Goal: Task Accomplishment & Management: Manage account settings

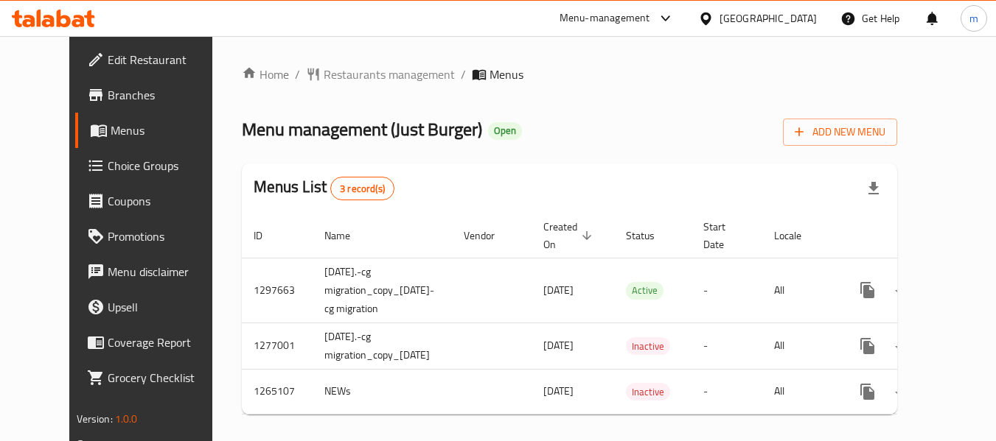
click at [108, 170] on span "Choice Groups" at bounding box center [166, 166] width 116 height 18
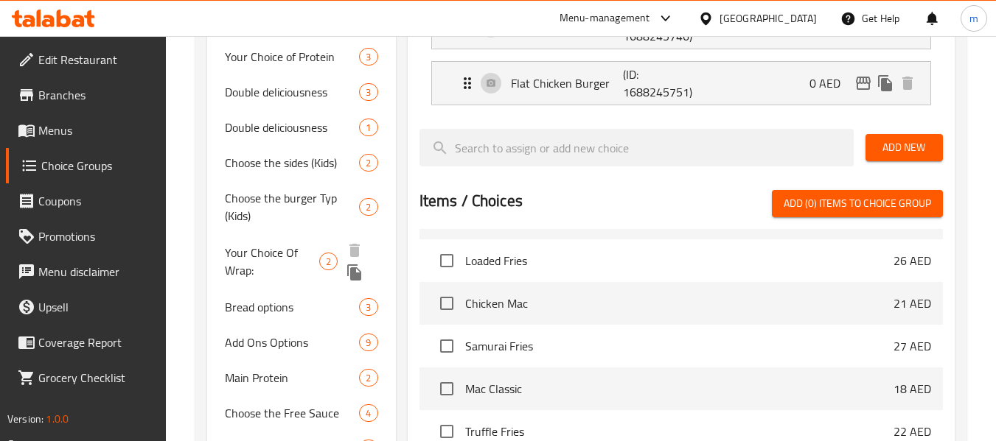
scroll to position [884, 0]
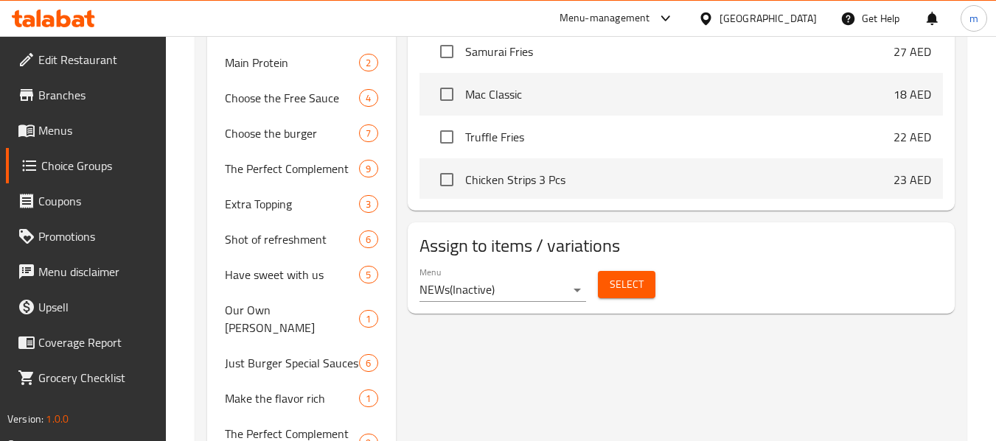
drag, startPoint x: 450, startPoint y: 41, endPoint x: 450, endPoint y: 49, distance: 7.4
click at [450, 41] on input "checkbox" at bounding box center [446, 51] width 31 height 31
click at [447, 55] on input "checkbox" at bounding box center [446, 51] width 31 height 31
checkbox input "false"
click at [448, 21] on div "Menu-management United Arab Emirates Get Help m" at bounding box center [498, 18] width 996 height 35
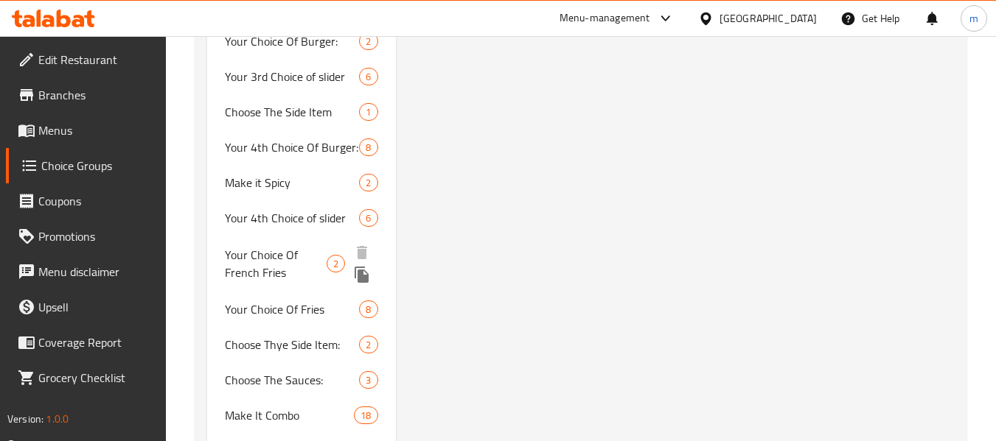
scroll to position [2691, 0]
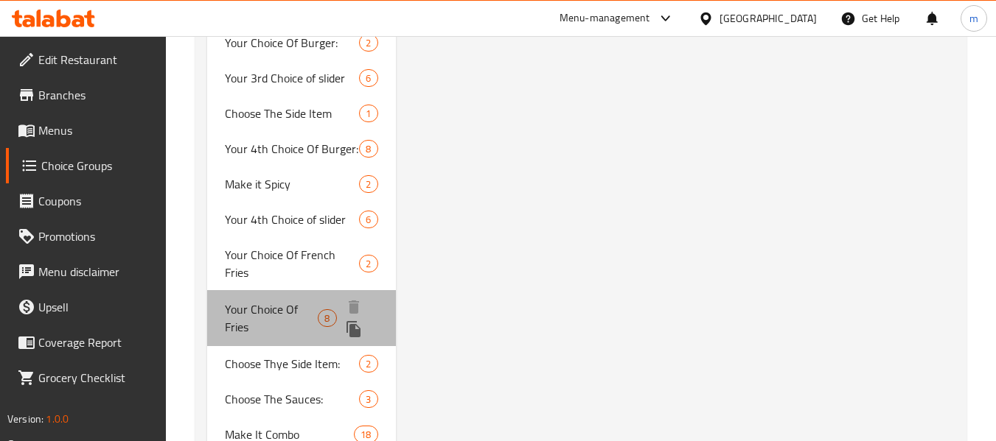
click at [266, 301] on span "Your Choice Of Fries" at bounding box center [271, 318] width 93 height 35
type input "Your Choice Of Fries"
type input "اختيارك من البطاطس المقلية"
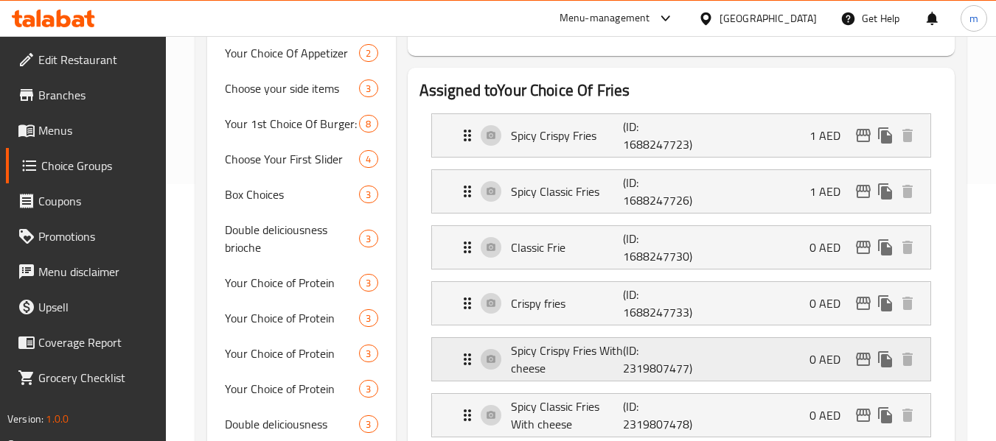
scroll to position [331, 0]
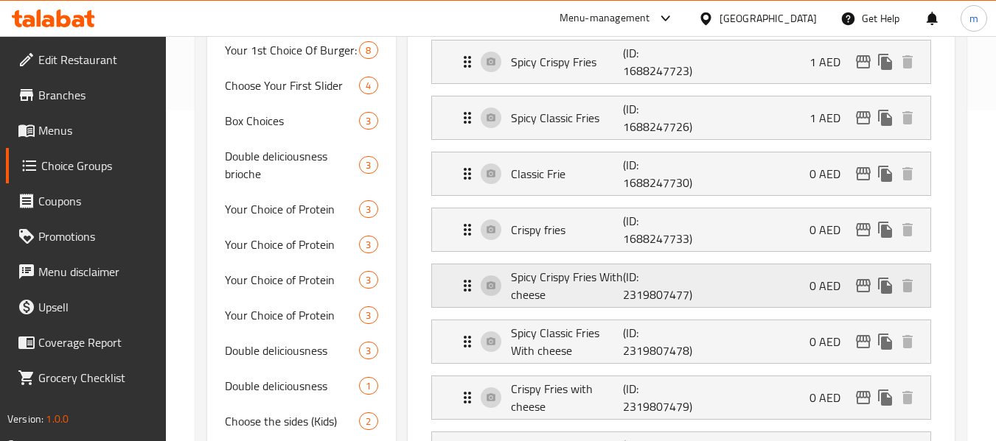
click at [609, 301] on p "Spicy Crispy Fries With cheese" at bounding box center [567, 285] width 113 height 35
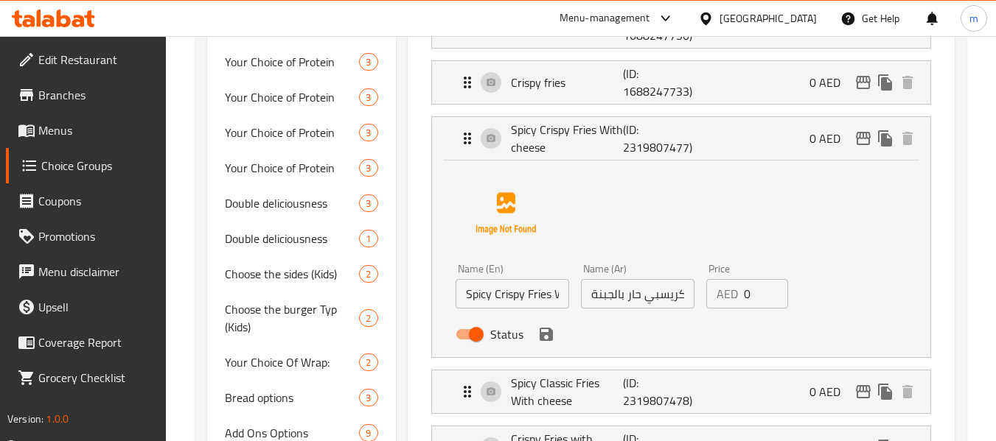
scroll to position [552, 0]
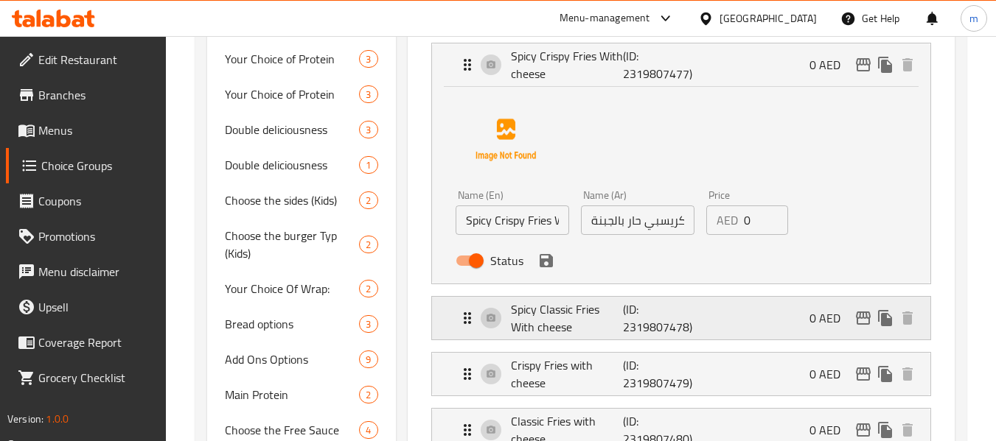
click at [633, 335] on p "(ID: 2319807478)" at bounding box center [660, 318] width 75 height 35
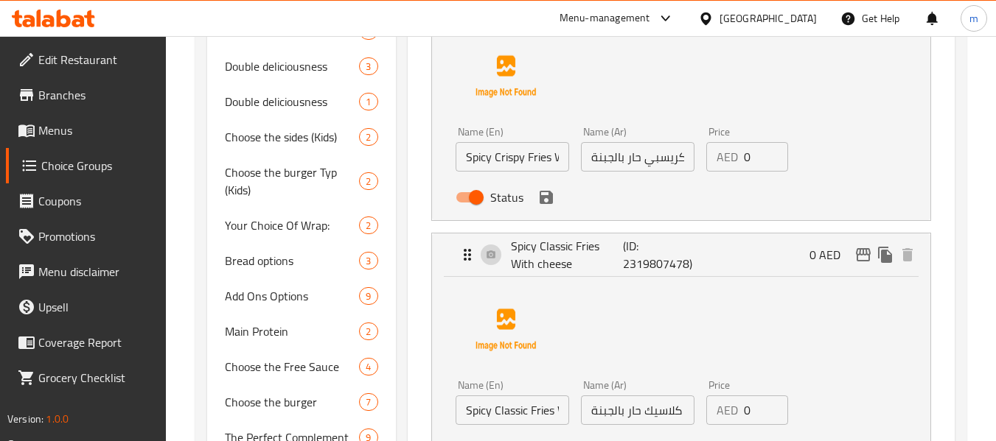
scroll to position [773, 0]
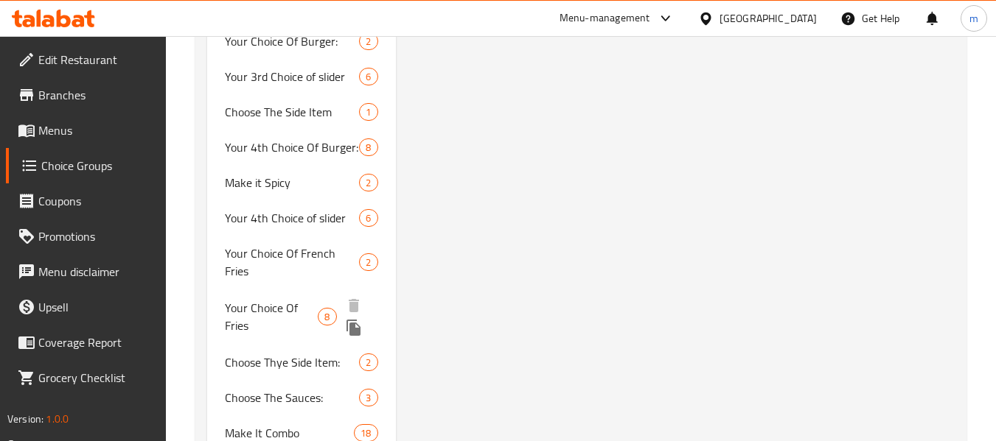
scroll to position [2692, 0]
click at [277, 301] on span "Your Choice Of Fries" at bounding box center [271, 318] width 93 height 35
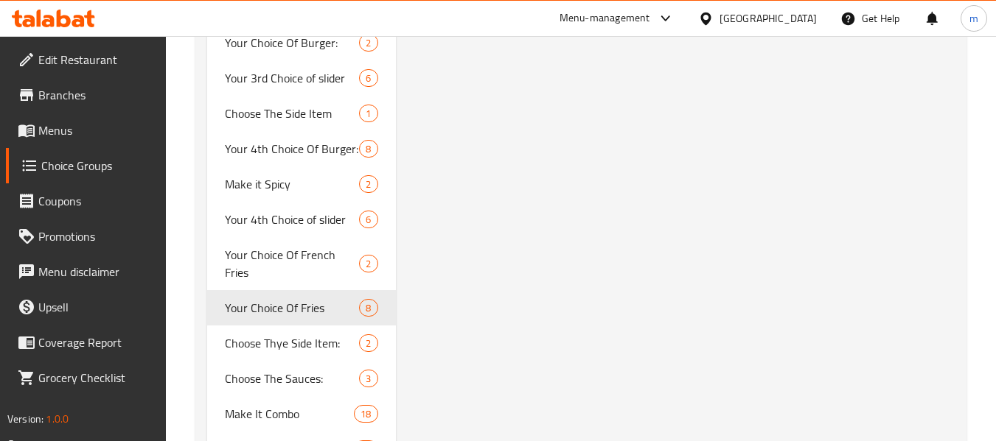
type input "Your Choice Of Fries"
type input "اختيارك من البطاطس المقلية"
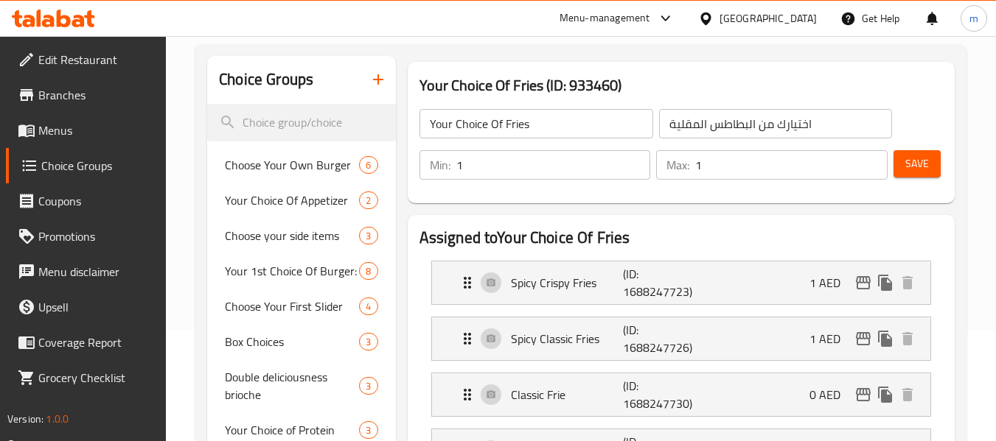
scroll to position [0, 0]
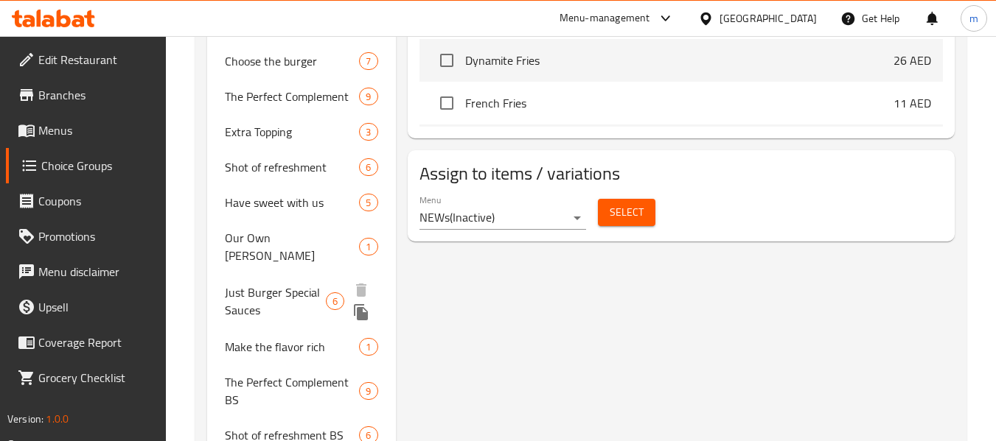
scroll to position [1253, 0]
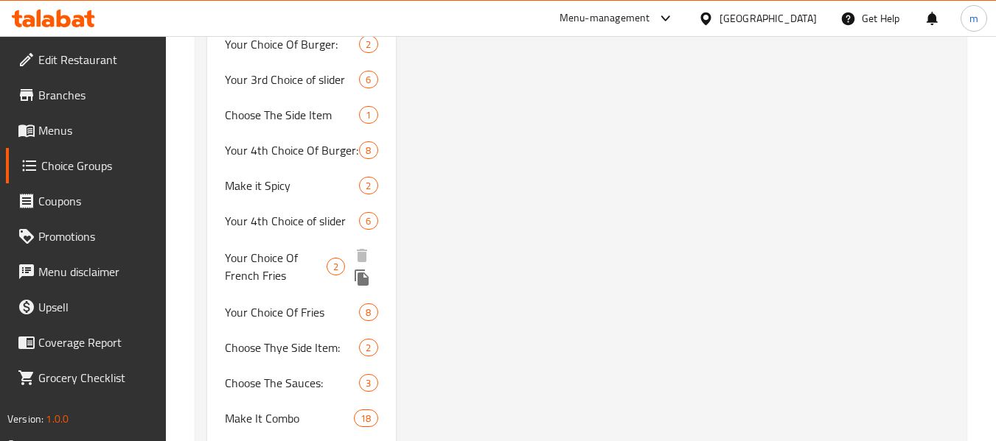
scroll to position [2692, 0]
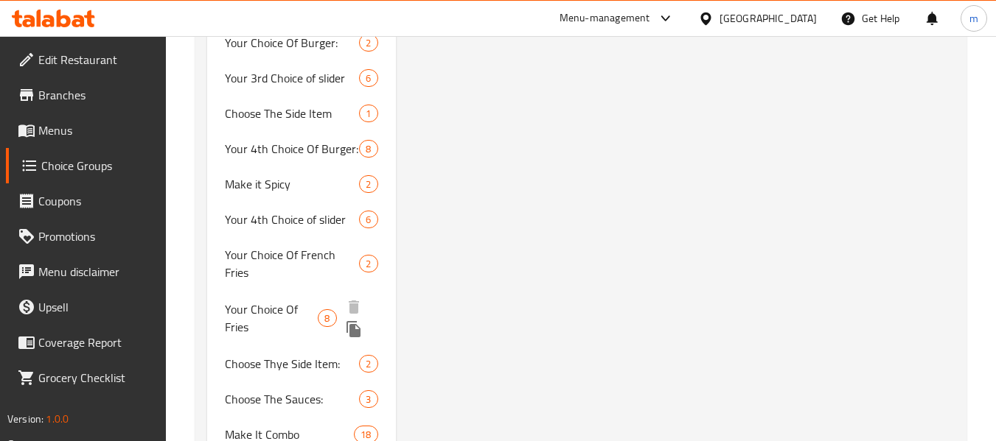
click at [288, 301] on span "Your Choice Of Fries" at bounding box center [271, 318] width 93 height 35
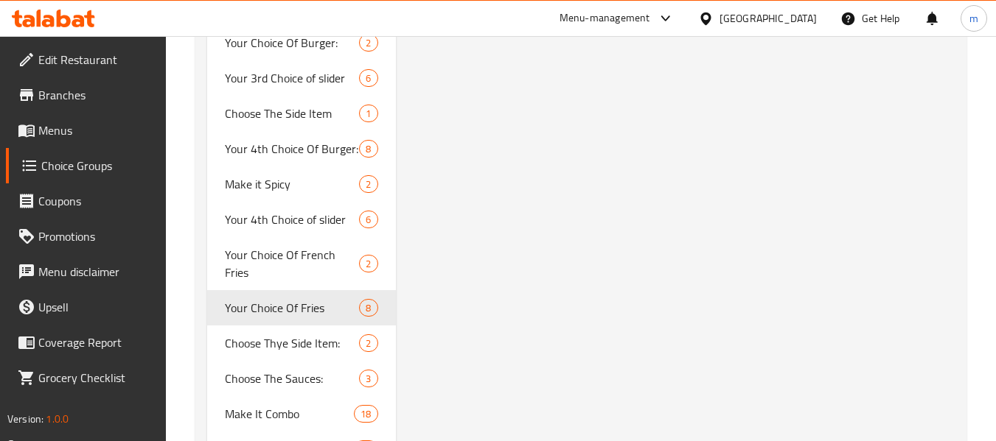
type input "Your Choice Of Fries"
type input "اختيارك من البطاطس المقلية"
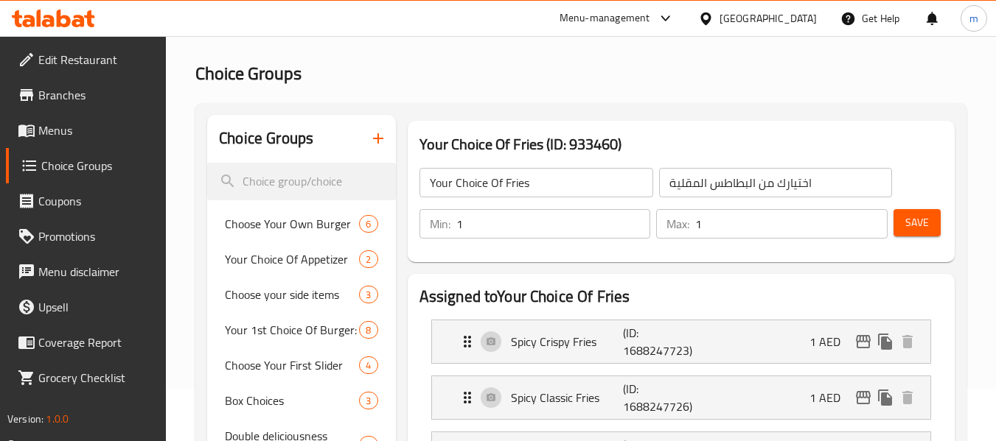
scroll to position [0, 0]
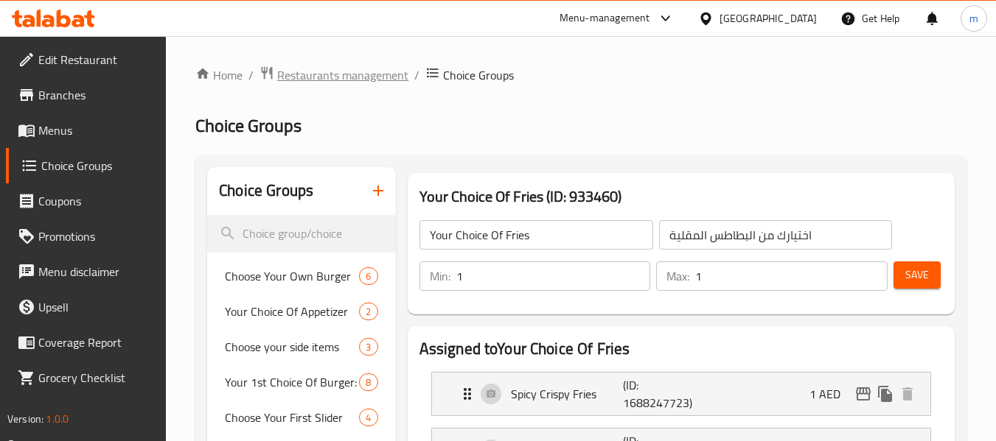
click at [370, 71] on span "Restaurants management" at bounding box center [342, 75] width 131 height 18
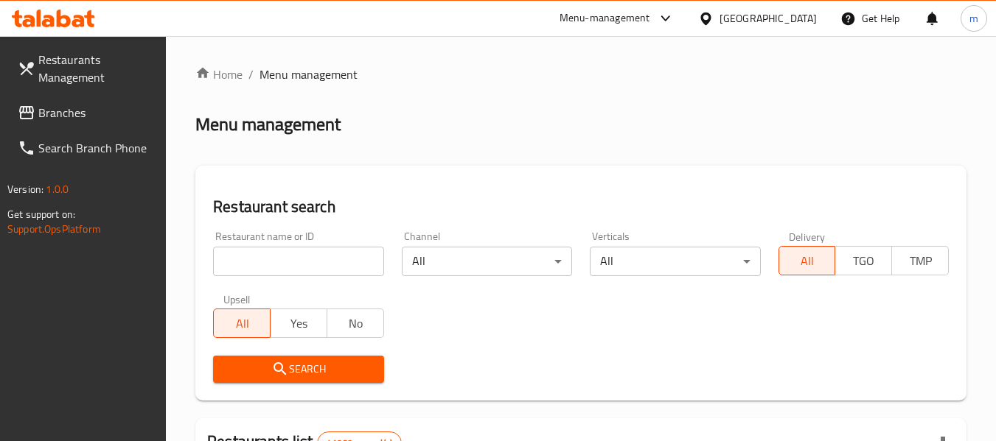
click at [63, 109] on span "Branches" at bounding box center [96, 113] width 116 height 18
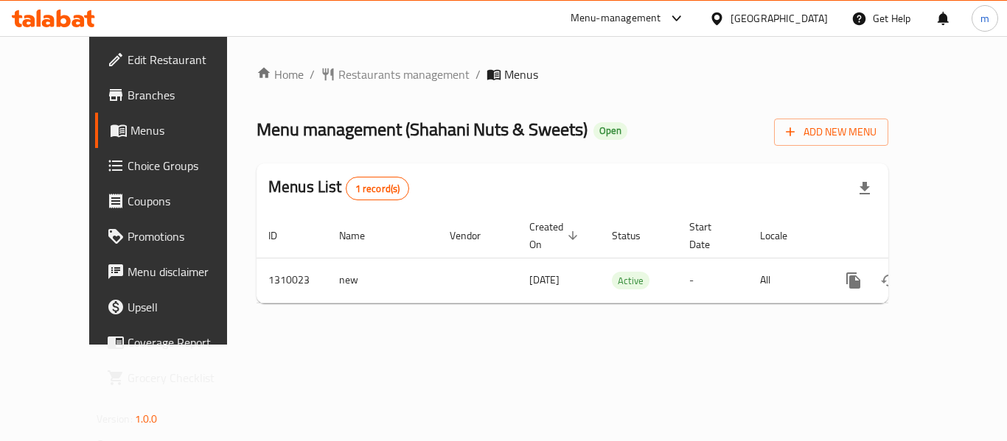
click at [127, 158] on span "Choice Groups" at bounding box center [186, 166] width 118 height 18
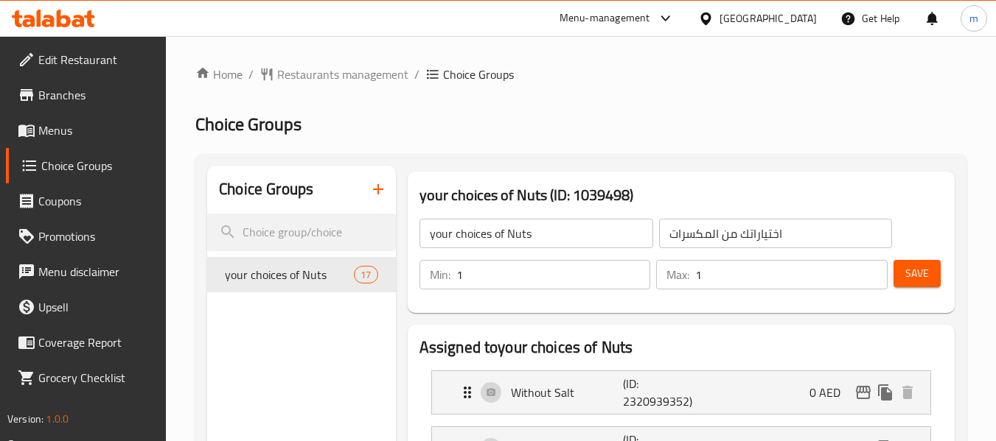
click at [579, 176] on div "your choices of Nuts (ID: 1039498) your choices of Nuts ​ اختياراتك من المكسرات…" at bounding box center [681, 242] width 547 height 141
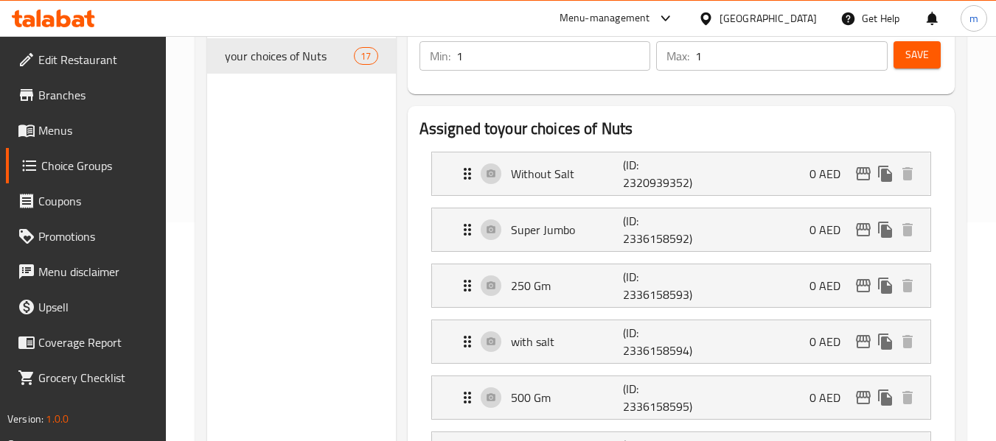
scroll to position [221, 0]
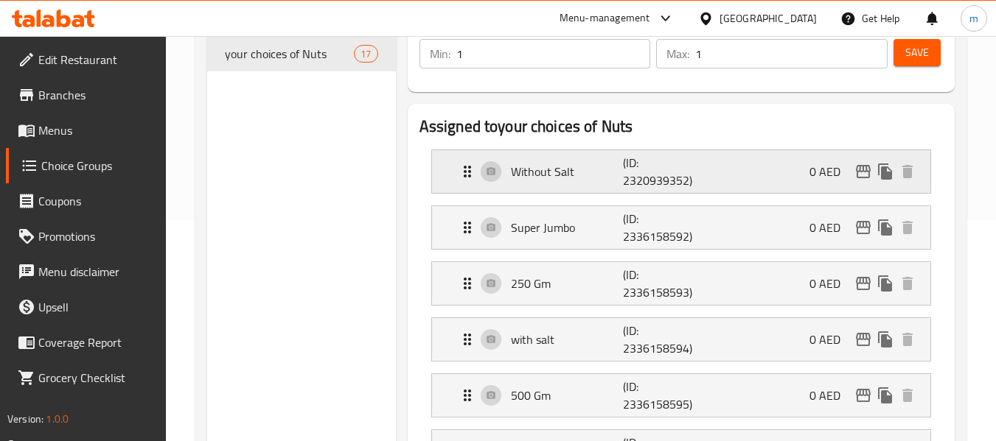
click at [595, 162] on div "Without Salt (ID: 2320939352) 0 AED" at bounding box center [685, 171] width 454 height 43
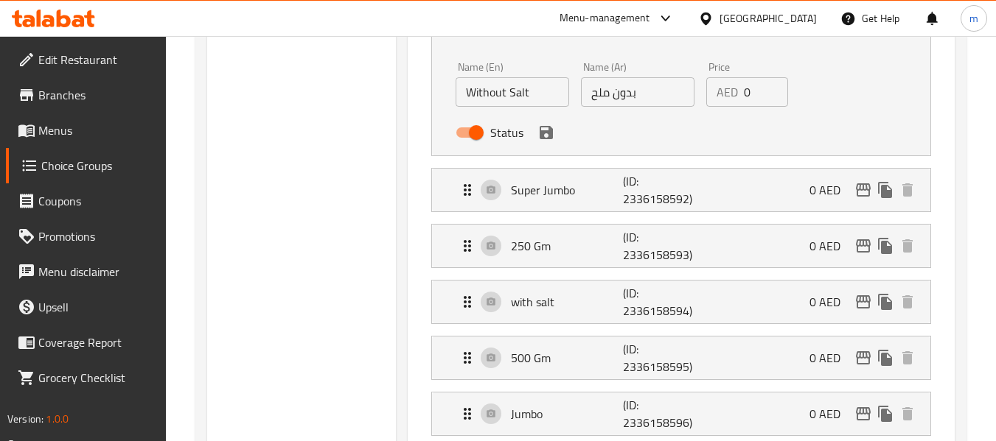
scroll to position [590, 0]
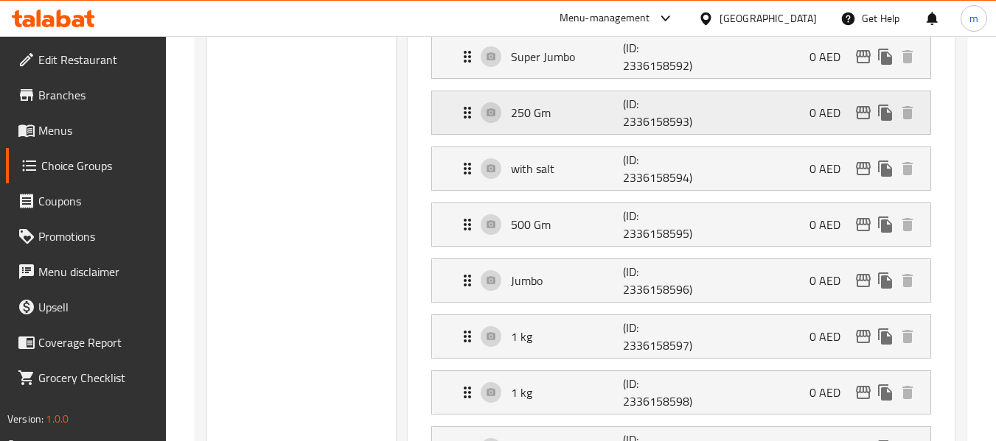
click at [615, 112] on p "250 Gm" at bounding box center [567, 113] width 113 height 18
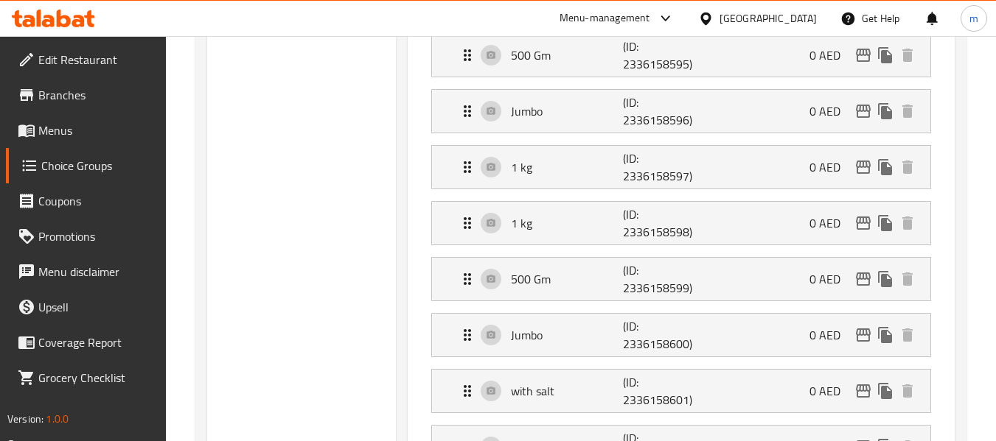
scroll to position [958, 0]
click at [588, 147] on div "1 kg (ID: 2336158597) 0 AED" at bounding box center [685, 165] width 454 height 43
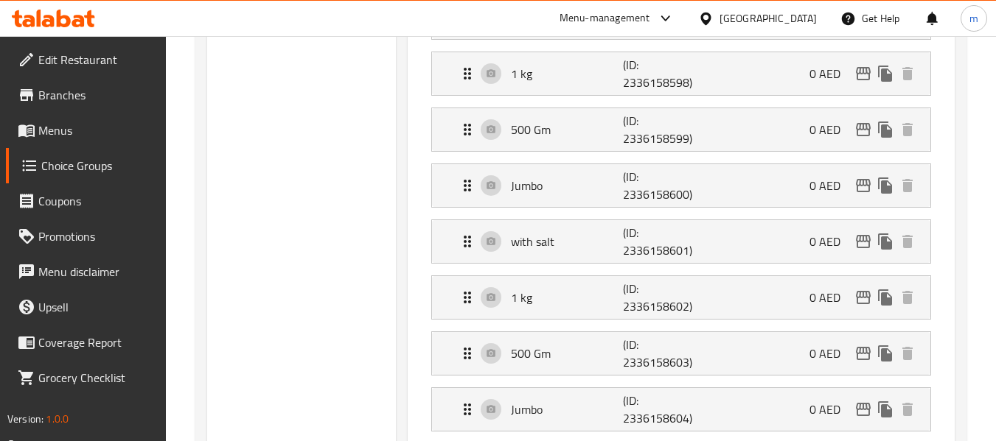
scroll to position [1327, 0]
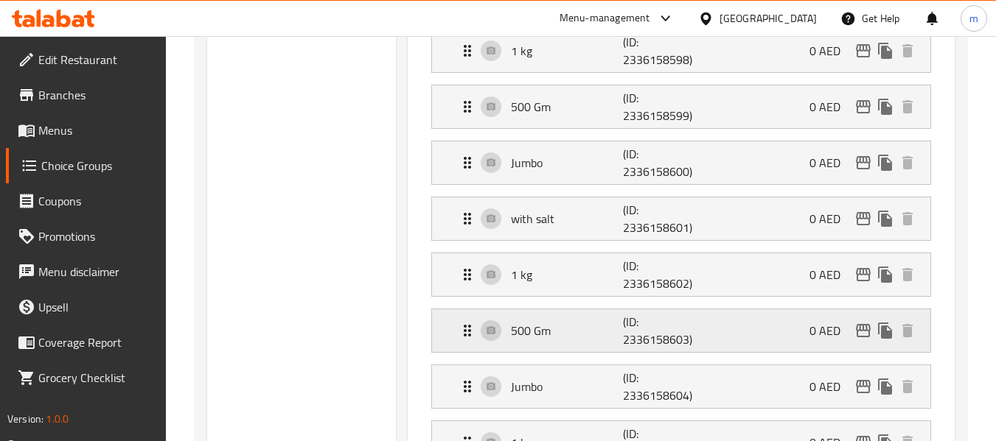
click at [542, 337] on p "500 Gm" at bounding box center [567, 331] width 113 height 18
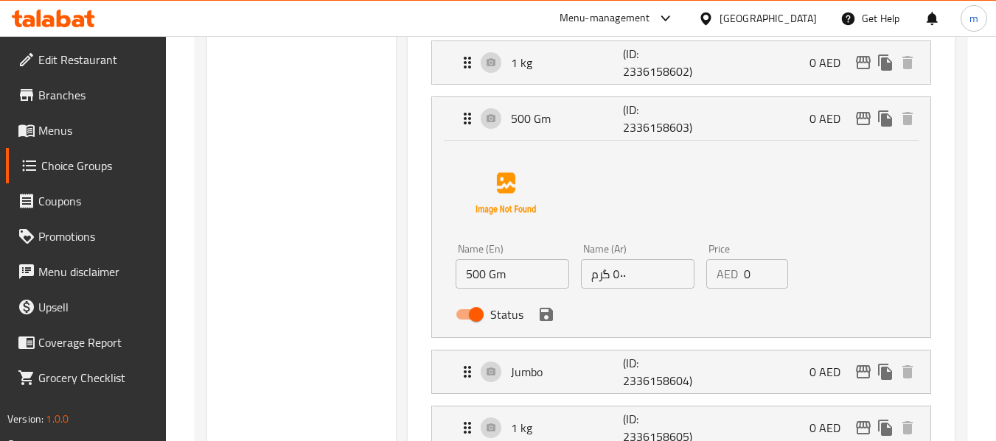
scroll to position [1548, 0]
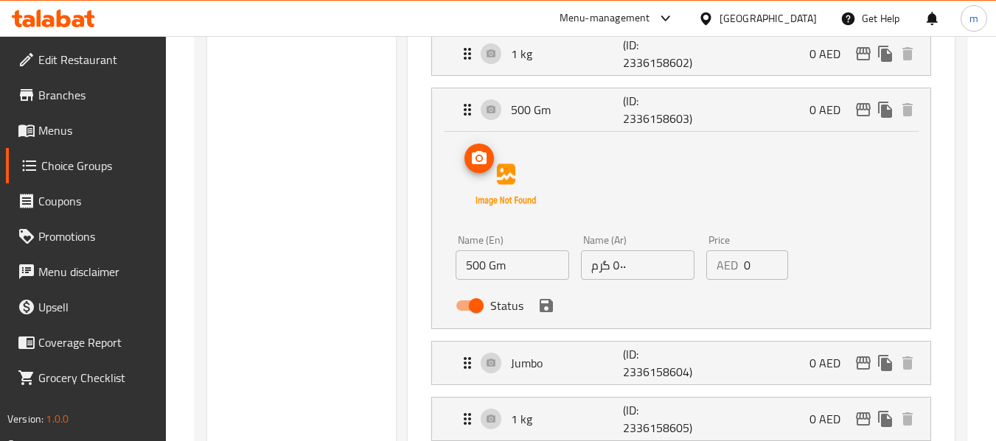
click at [519, 191] on img at bounding box center [505, 185] width 94 height 94
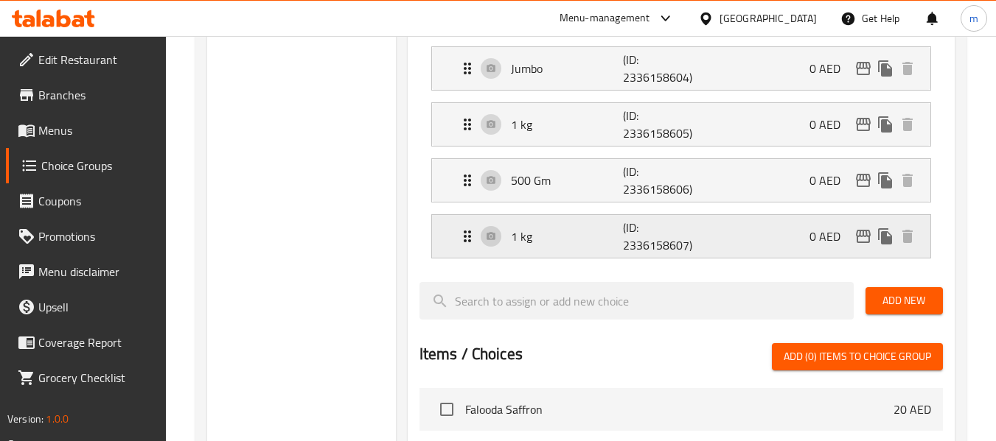
click at [525, 234] on p "1 kg" at bounding box center [567, 237] width 113 height 18
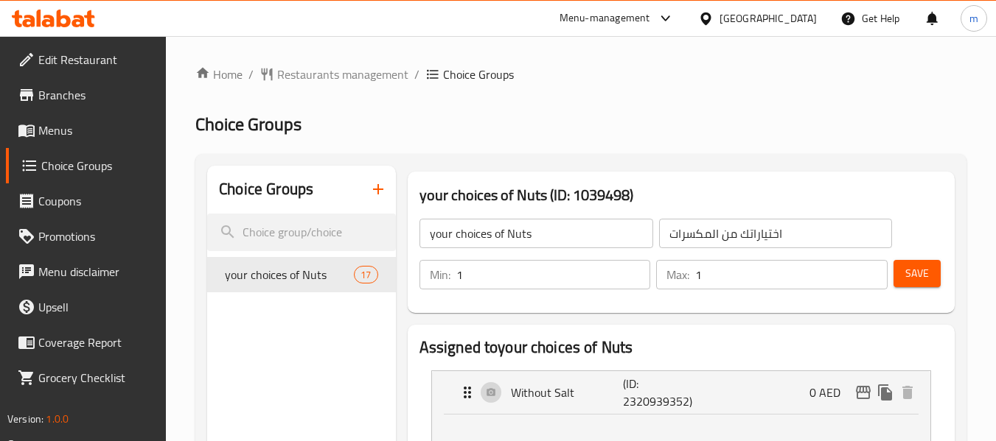
scroll to position [1132, 0]
click at [331, 78] on span "Restaurants management" at bounding box center [342, 75] width 131 height 18
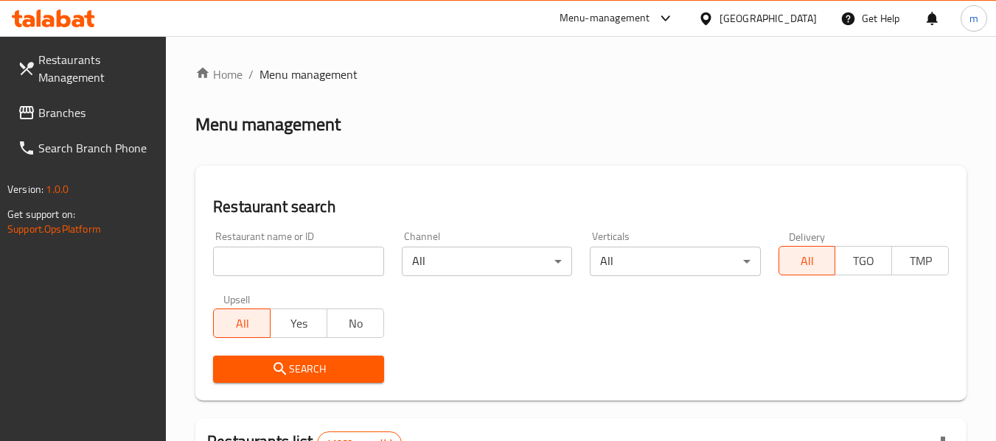
click at [77, 70] on span "Restaurants Management" at bounding box center [96, 68] width 116 height 35
click at [77, 104] on span "Branches" at bounding box center [96, 113] width 116 height 18
